Goal: Understand process/instructions: Learn how to perform a task or action

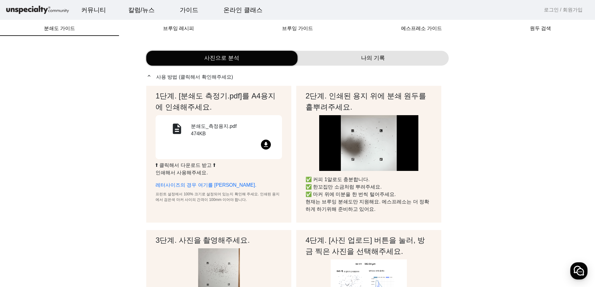
click at [266, 145] on mat-icon "file_download" at bounding box center [266, 145] width 10 height 10
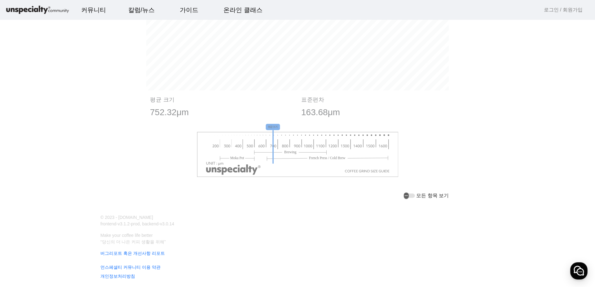
scroll to position [692, 0]
drag, startPoint x: 275, startPoint y: 139, endPoint x: 336, endPoint y: 145, distance: 61.8
click at [336, 145] on image at bounding box center [298, 154] width 202 height 45
drag, startPoint x: 274, startPoint y: 123, endPoint x: 351, endPoint y: 130, distance: 76.6
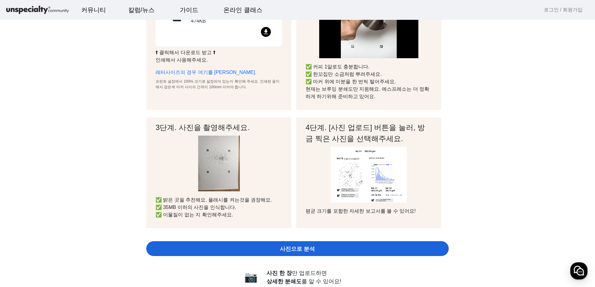
scroll to position [124, 0]
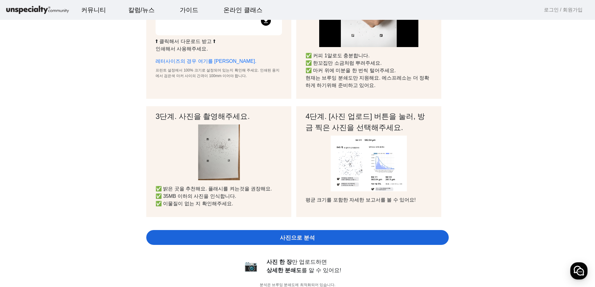
click at [350, 235] on div "사진으로 분석" at bounding box center [297, 237] width 303 height 15
drag, startPoint x: 347, startPoint y: 111, endPoint x: 405, endPoint y: 119, distance: 58.2
click at [404, 119] on h2 "4단계. [사진 업로드] 버튼을 눌러, 방금 찍은 사진을 선택해주세요." at bounding box center [369, 122] width 126 height 22
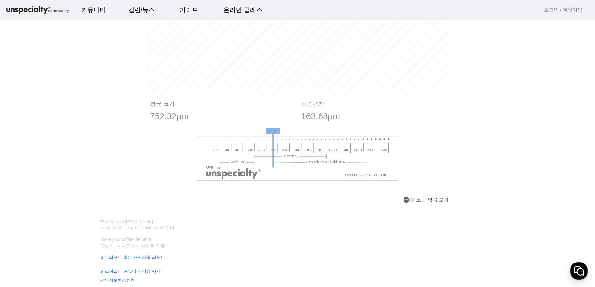
scroll to position [692, 0]
